Goal: Feedback & Contribution: Contribute content

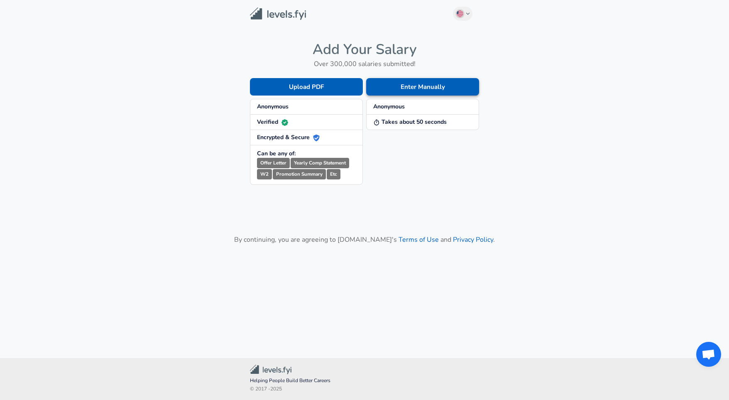
click at [400, 91] on button "Enter Manually" at bounding box center [422, 86] width 113 height 17
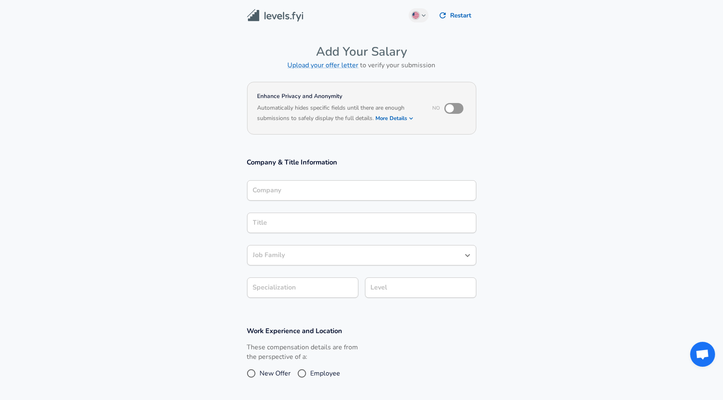
click at [357, 191] on input "Company" at bounding box center [362, 190] width 222 height 13
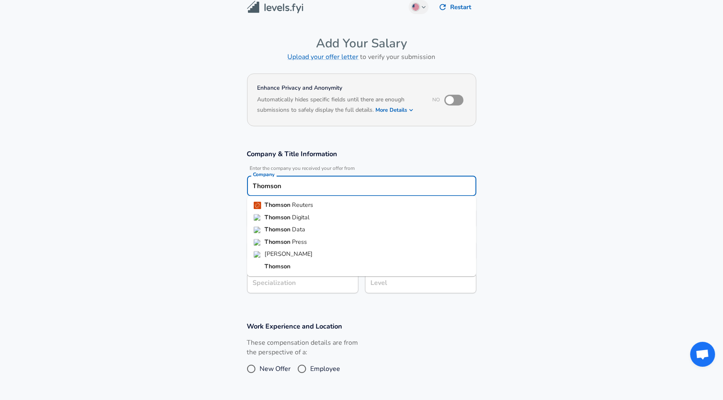
click at [333, 200] on li "Thomson Reuters" at bounding box center [361, 205] width 229 height 12
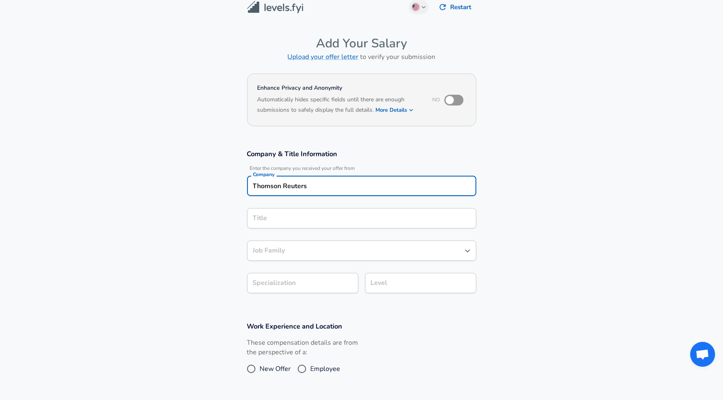
type input "Thomson Reuters"
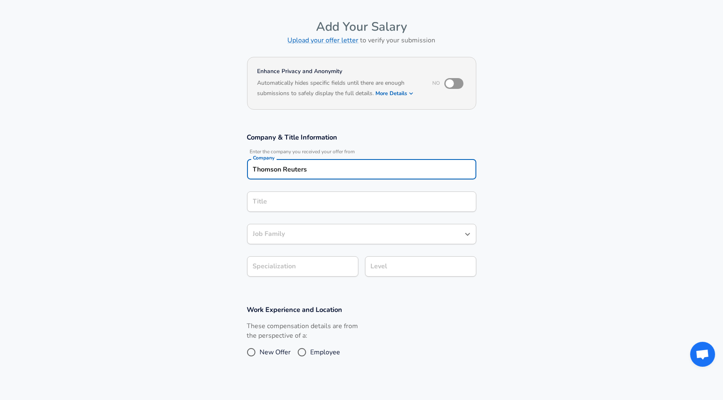
click at [318, 208] on input "Title" at bounding box center [362, 201] width 222 height 13
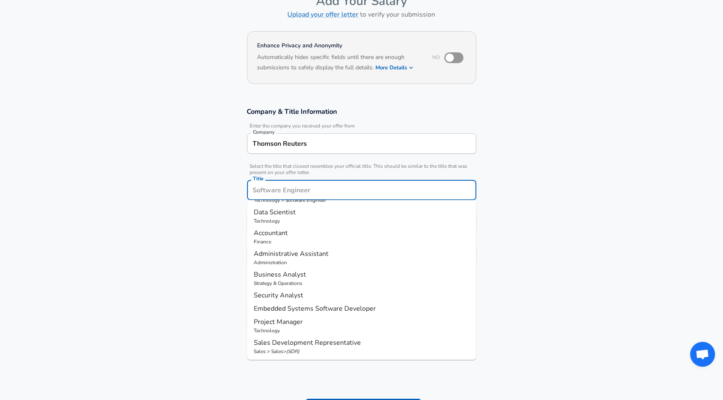
scroll to position [0, 0]
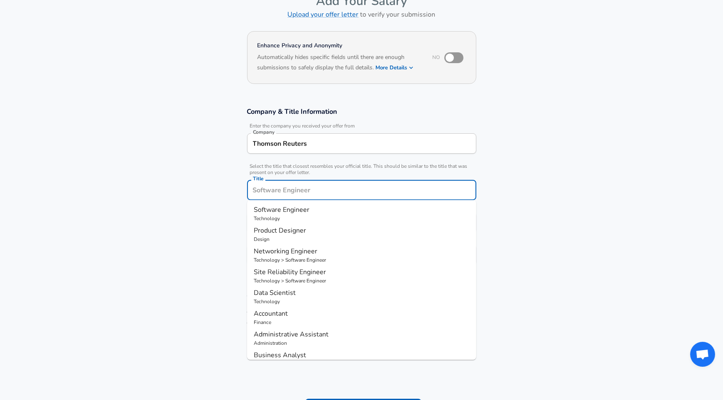
click at [295, 212] on span "Software Engineer" at bounding box center [282, 209] width 56 height 9
type input "Software Engineer"
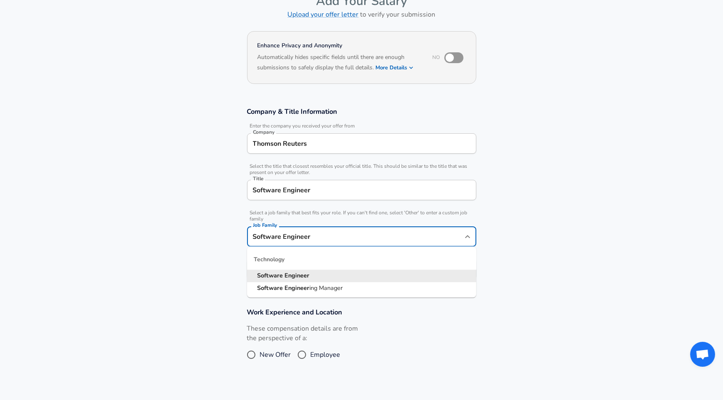
scroll to position [67, 0]
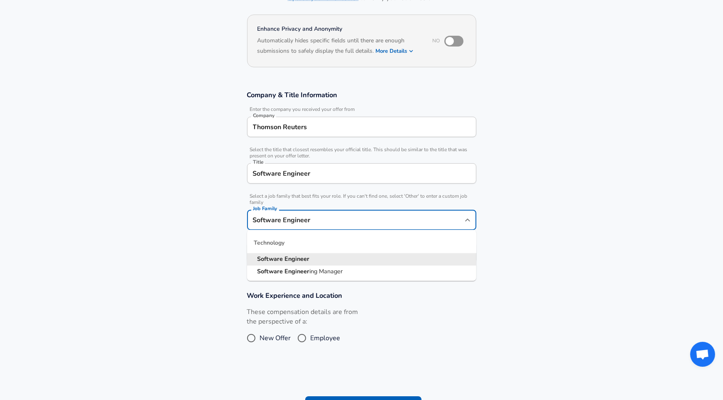
click at [323, 223] on input "Software Engineer" at bounding box center [355, 219] width 209 height 13
click at [326, 214] on input "Software Engineer" at bounding box center [355, 219] width 209 height 13
click at [309, 199] on span "Select a job family that best fits your role. If you can't find one, select 'Ot…" at bounding box center [361, 199] width 229 height 12
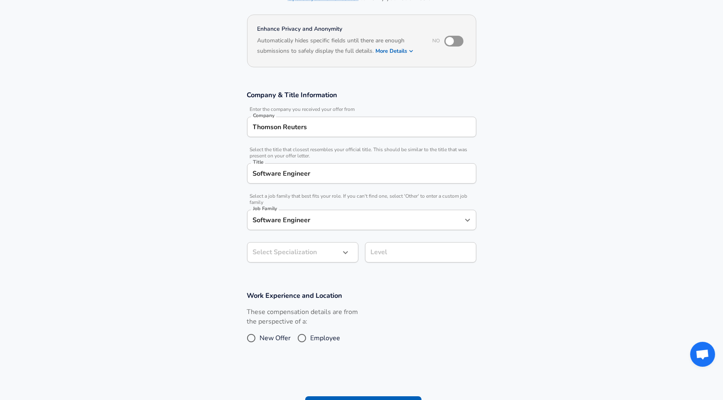
click at [319, 250] on body "English ([GEOGRAPHIC_DATA]) Change Restart Add Your Salary Upload your offer le…" at bounding box center [361, 133] width 723 height 400
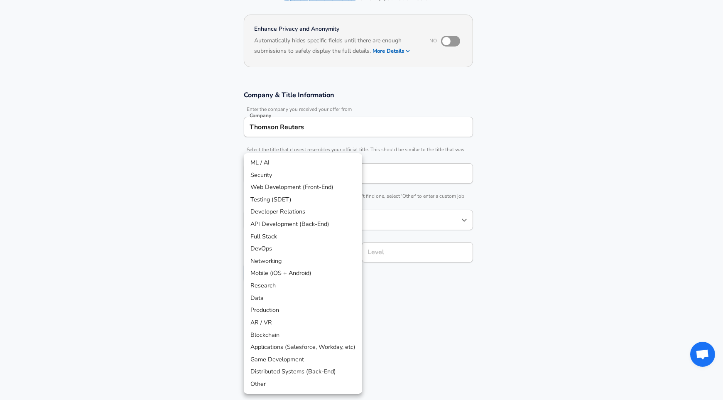
scroll to position [92, 0]
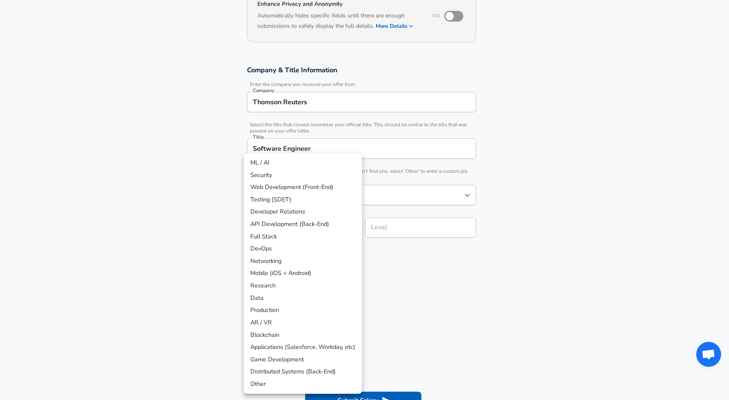
click at [411, 230] on div at bounding box center [364, 200] width 729 height 400
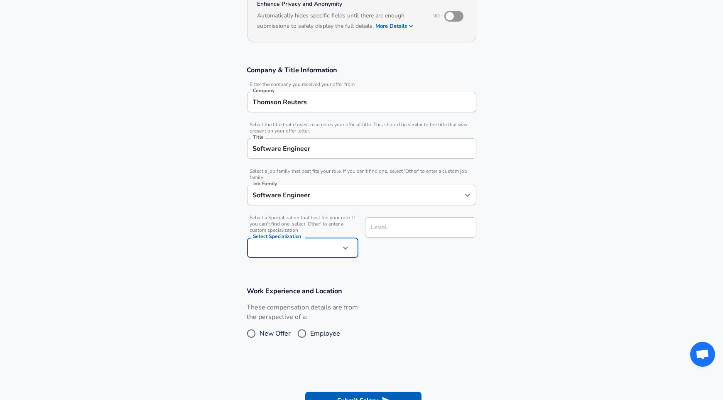
click at [402, 226] on input "Level" at bounding box center [421, 227] width 104 height 13
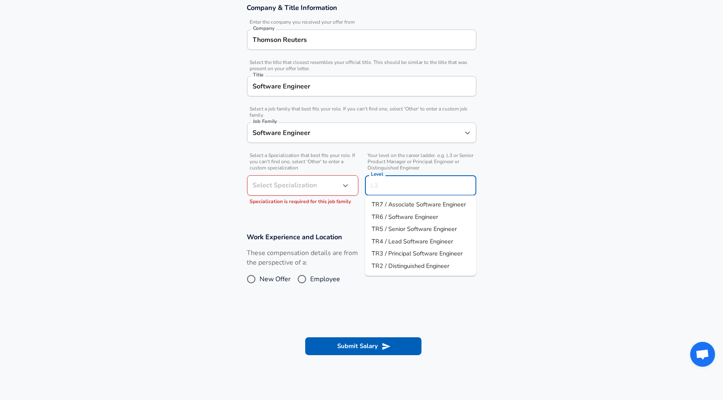
scroll to position [152, 0]
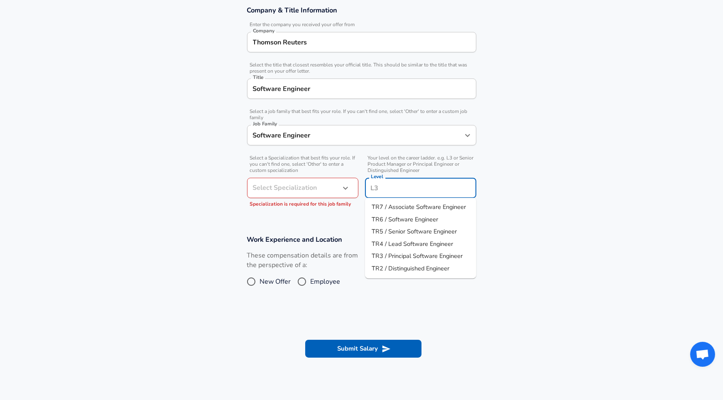
click at [399, 144] on div "Software Engineer Job Family" at bounding box center [361, 135] width 229 height 20
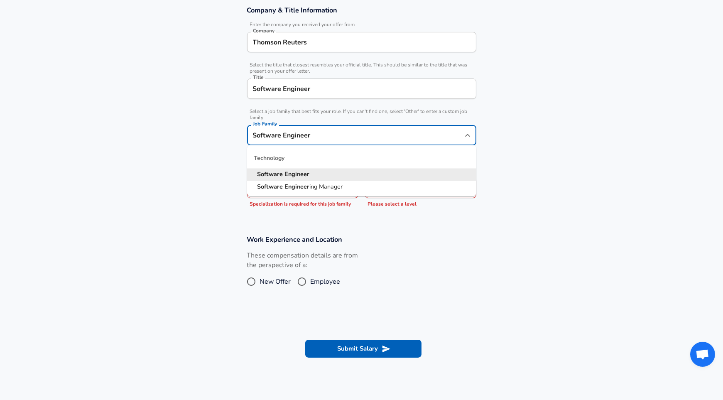
click at [391, 140] on input "Software Engineer" at bounding box center [355, 135] width 209 height 13
type input "Software Engineer"
click at [389, 171] on li "Software Engineer" at bounding box center [361, 174] width 229 height 12
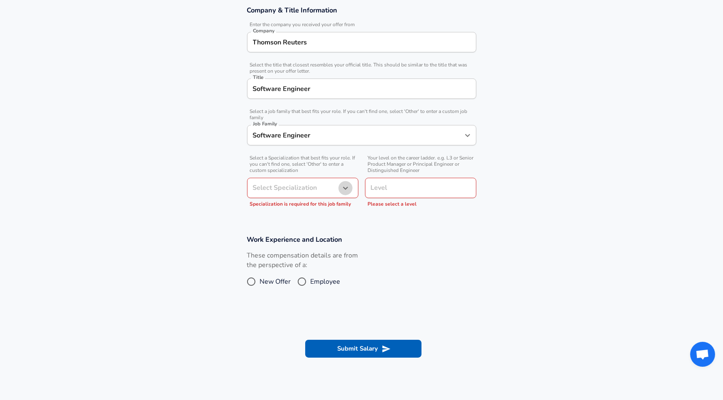
click at [340, 187] on button "button" at bounding box center [345, 188] width 14 height 14
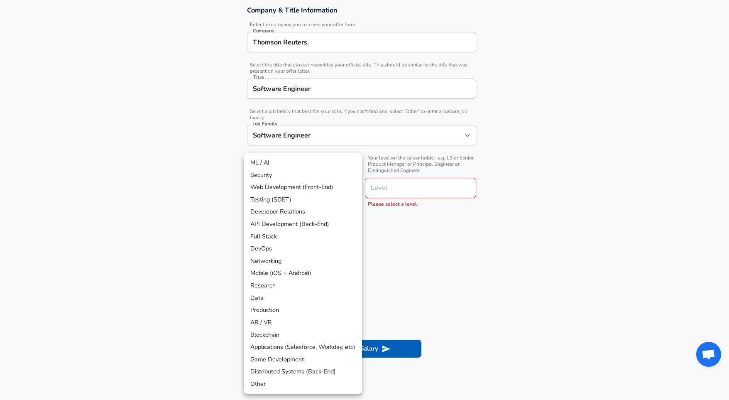
click at [275, 367] on li "Distributed Systems (Back-End)" at bounding box center [303, 371] width 118 height 12
type input "Distributed Systems (Back-End)"
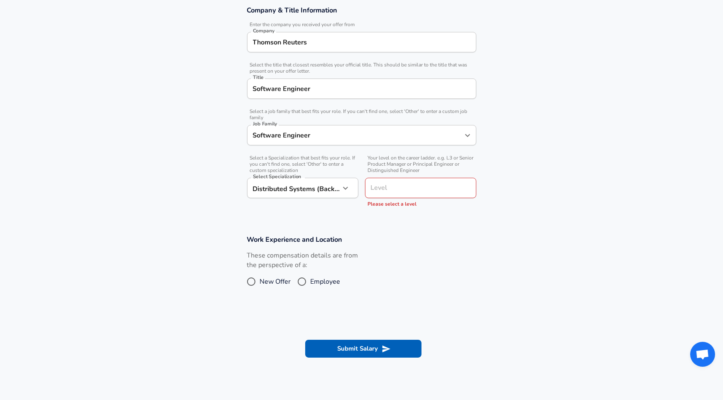
click at [388, 195] on div "Level" at bounding box center [420, 188] width 111 height 20
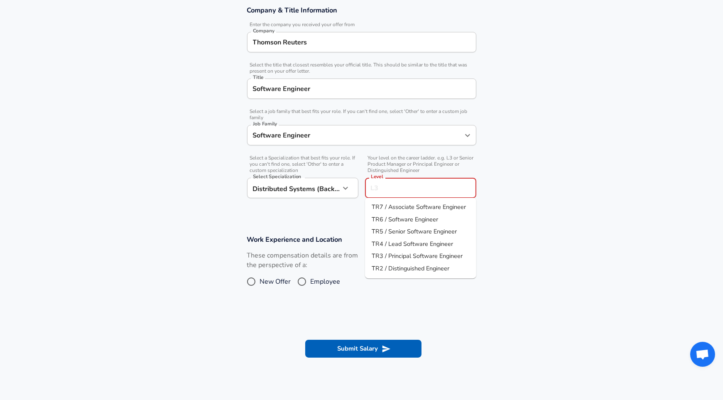
click at [393, 211] on span "TR7 / Associate Software Engineer" at bounding box center [419, 207] width 94 height 9
type input "TR7 / Associate Software Engineer"
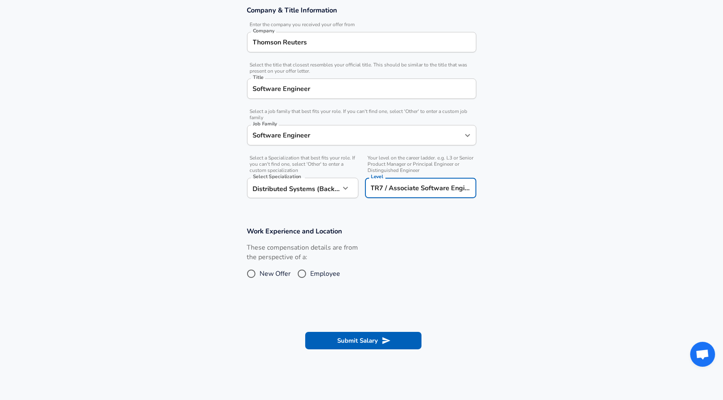
click at [299, 273] on input "Employee" at bounding box center [301, 273] width 17 height 13
radio input "true"
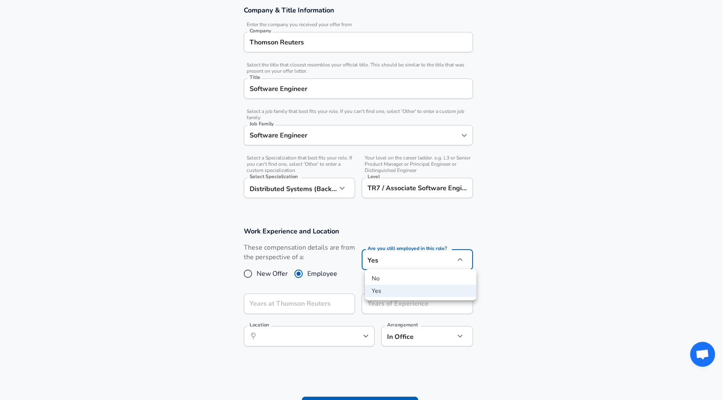
click at [384, 248] on body "English ([GEOGRAPHIC_DATA]) Change Restart Add Your Salary Upload your offer le…" at bounding box center [361, 48] width 723 height 400
click at [380, 282] on li "No" at bounding box center [420, 278] width 111 height 12
type input "no"
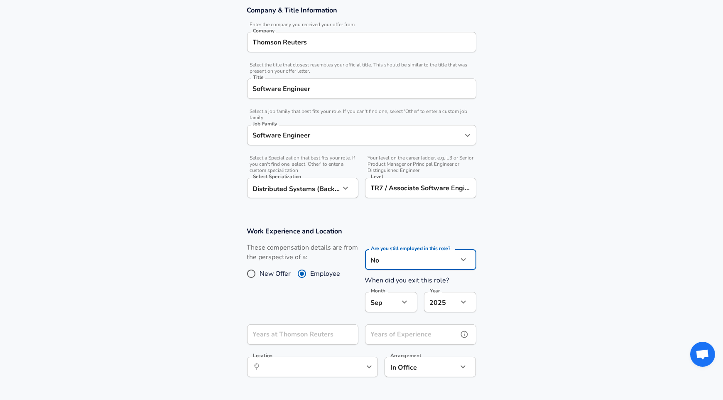
click at [394, 336] on input "Years of Experience" at bounding box center [411, 334] width 93 height 20
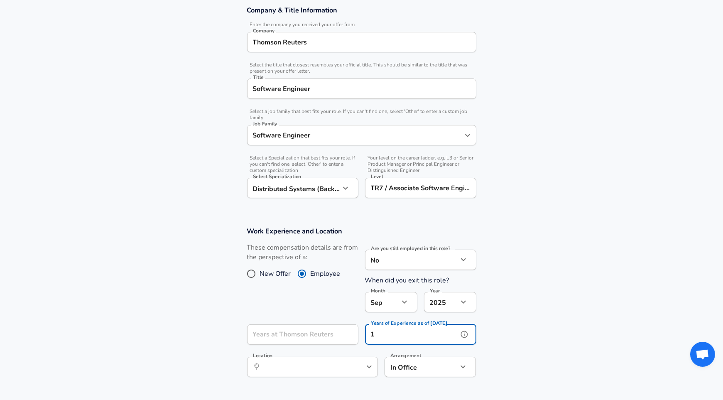
scroll to position [205, 0]
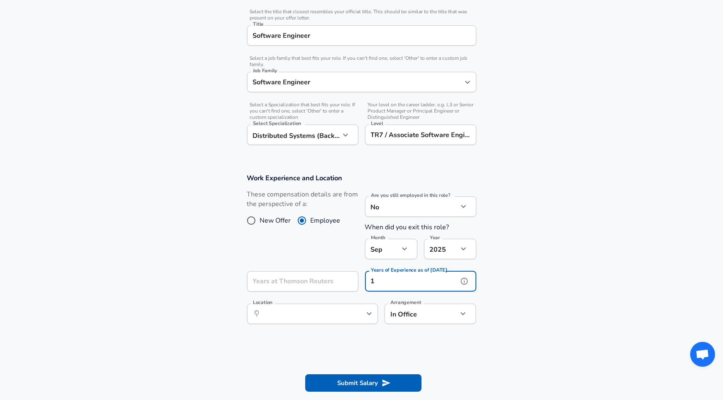
click at [370, 311] on icon "Open" at bounding box center [369, 314] width 10 height 10
type input "1"
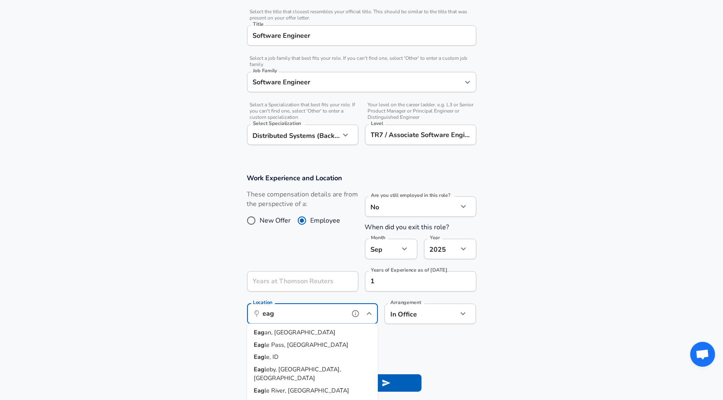
click at [326, 332] on li "Eag an, [GEOGRAPHIC_DATA]" at bounding box center [312, 333] width 131 height 12
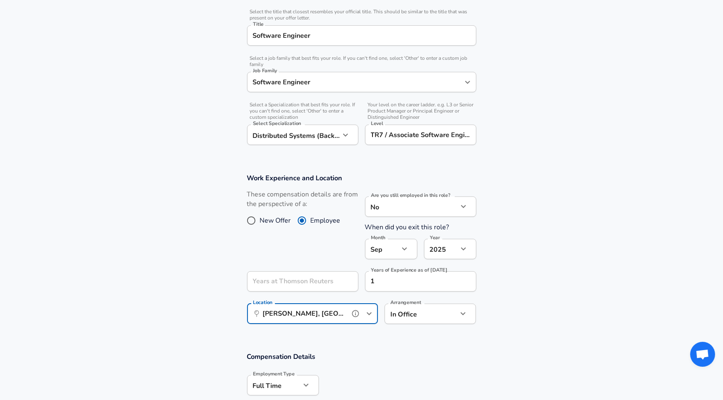
type input "[PERSON_NAME], [GEOGRAPHIC_DATA]"
click at [315, 285] on input "Years at Thomson Reuters" at bounding box center [293, 281] width 93 height 20
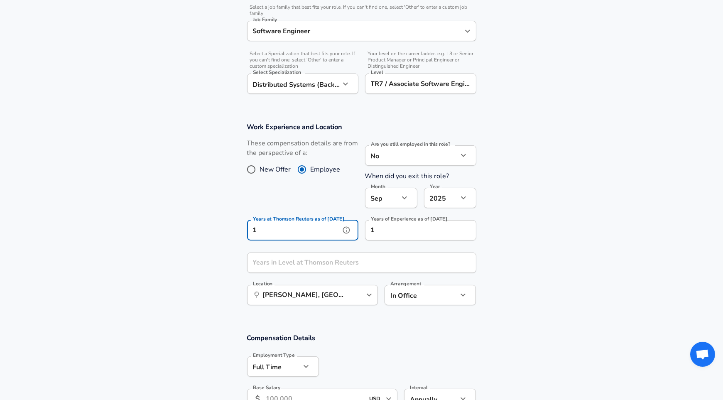
scroll to position [257, 0]
type input "1"
click at [316, 258] on div "Years in Level at Thomson Reuters Years in Level at Thomson Reuters" at bounding box center [361, 263] width 229 height 22
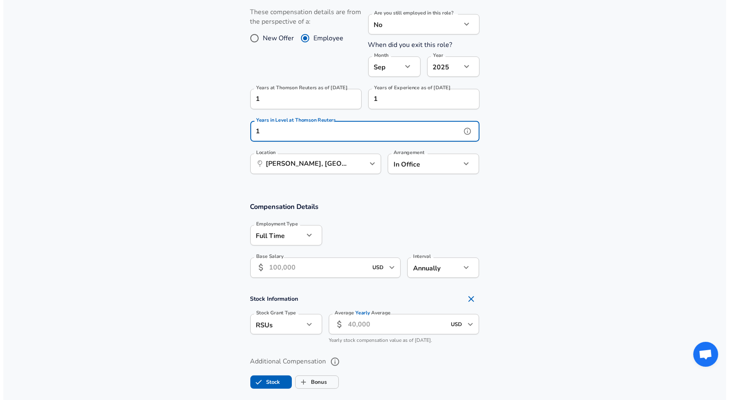
scroll to position [389, 0]
type input "1"
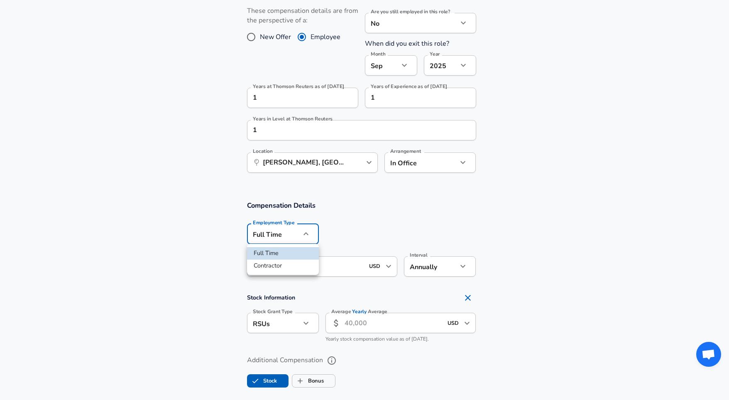
click at [285, 262] on li "Contractor" at bounding box center [283, 266] width 72 height 12
type input "contract"
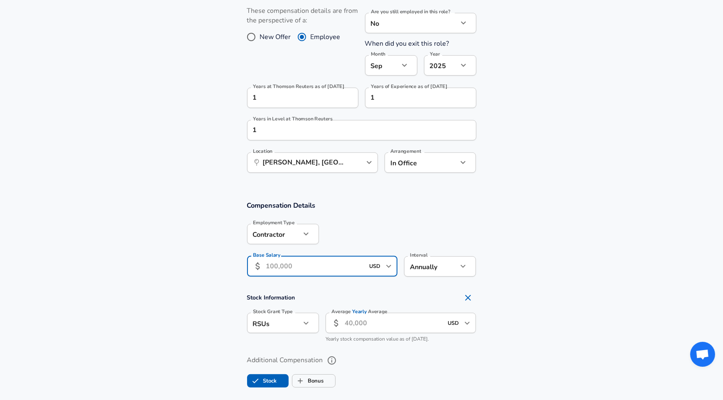
click at [294, 265] on input "Base Salary" at bounding box center [315, 266] width 98 height 20
click at [390, 267] on icon "Open" at bounding box center [389, 266] width 10 height 10
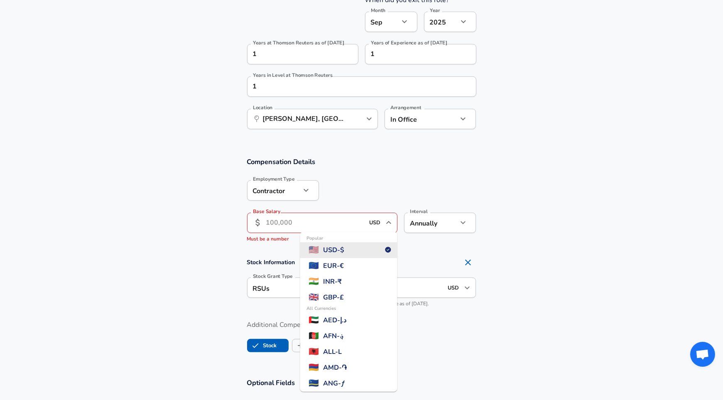
scroll to position [433, 0]
click at [344, 250] on span "USD - $" at bounding box center [333, 250] width 21 height 10
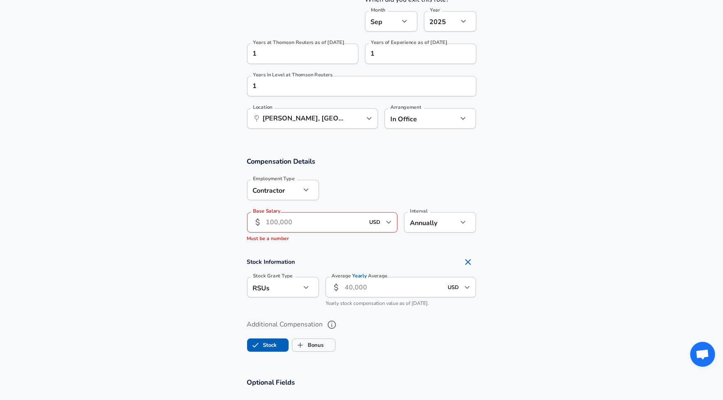
click at [311, 226] on input "Base Salary" at bounding box center [315, 222] width 98 height 20
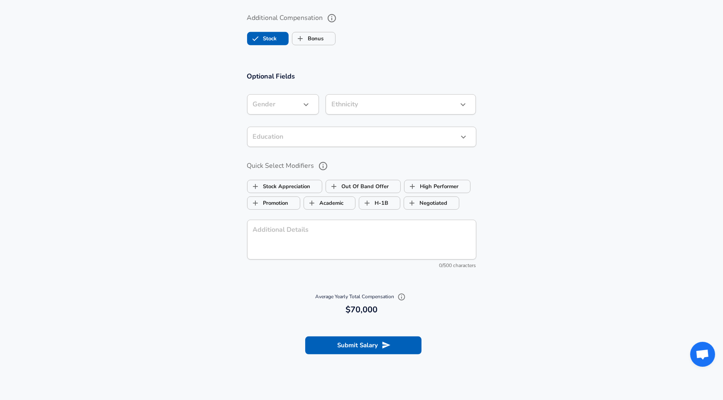
scroll to position [733, 0]
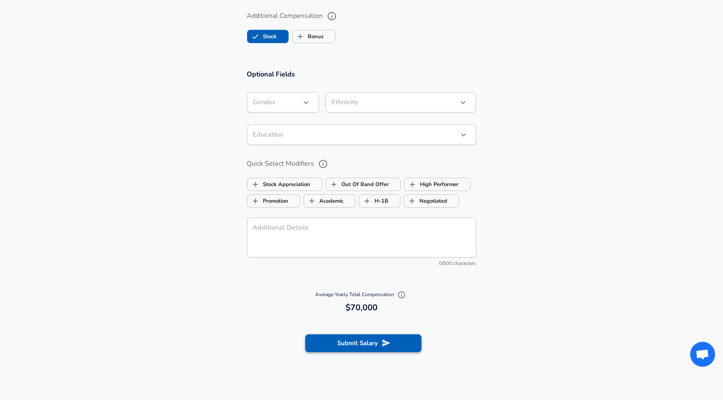
type input "70,000"
click at [357, 335] on button "Submit Salary" at bounding box center [363, 342] width 116 height 17
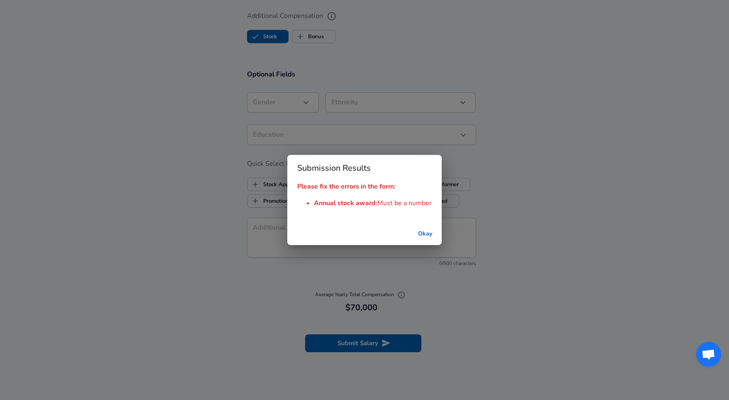
click at [424, 232] on button "Okay" at bounding box center [425, 233] width 27 height 15
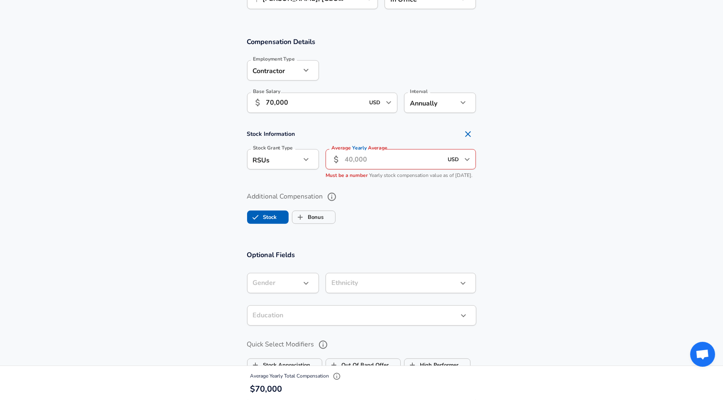
scroll to position [550, 0]
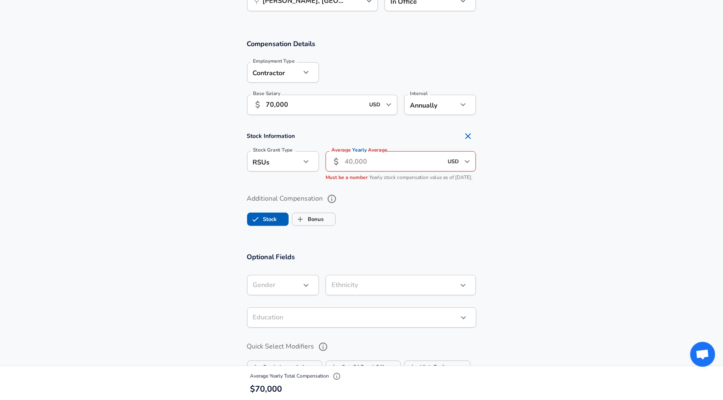
click at [471, 136] on icon "Remove Section" at bounding box center [468, 136] width 10 height 10
checkbox input "false"
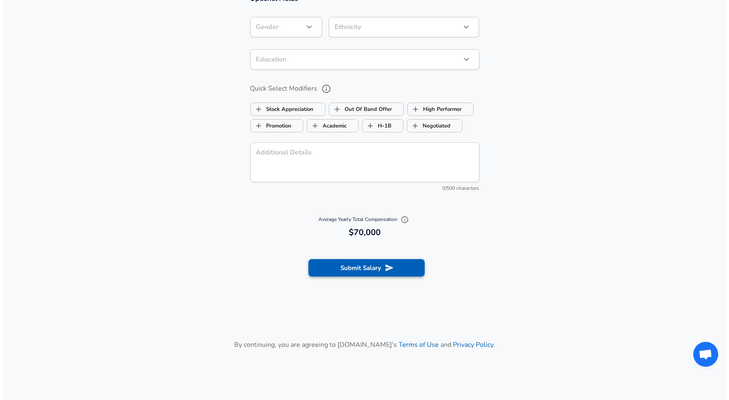
scroll to position [752, 0]
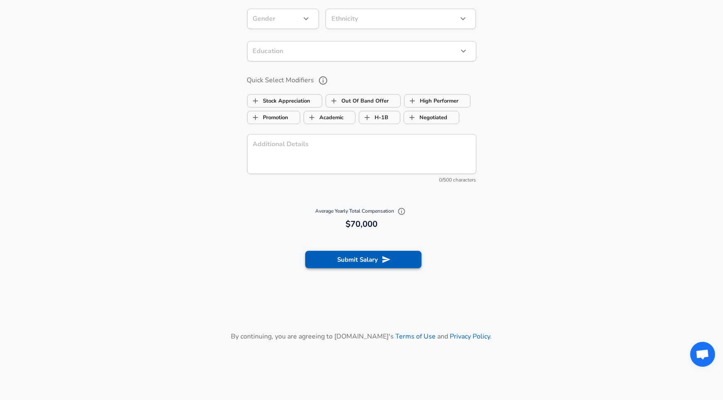
click at [383, 259] on icon "submit" at bounding box center [386, 259] width 9 height 9
